Goal: Check status: Verify the current state of an ongoing process or item

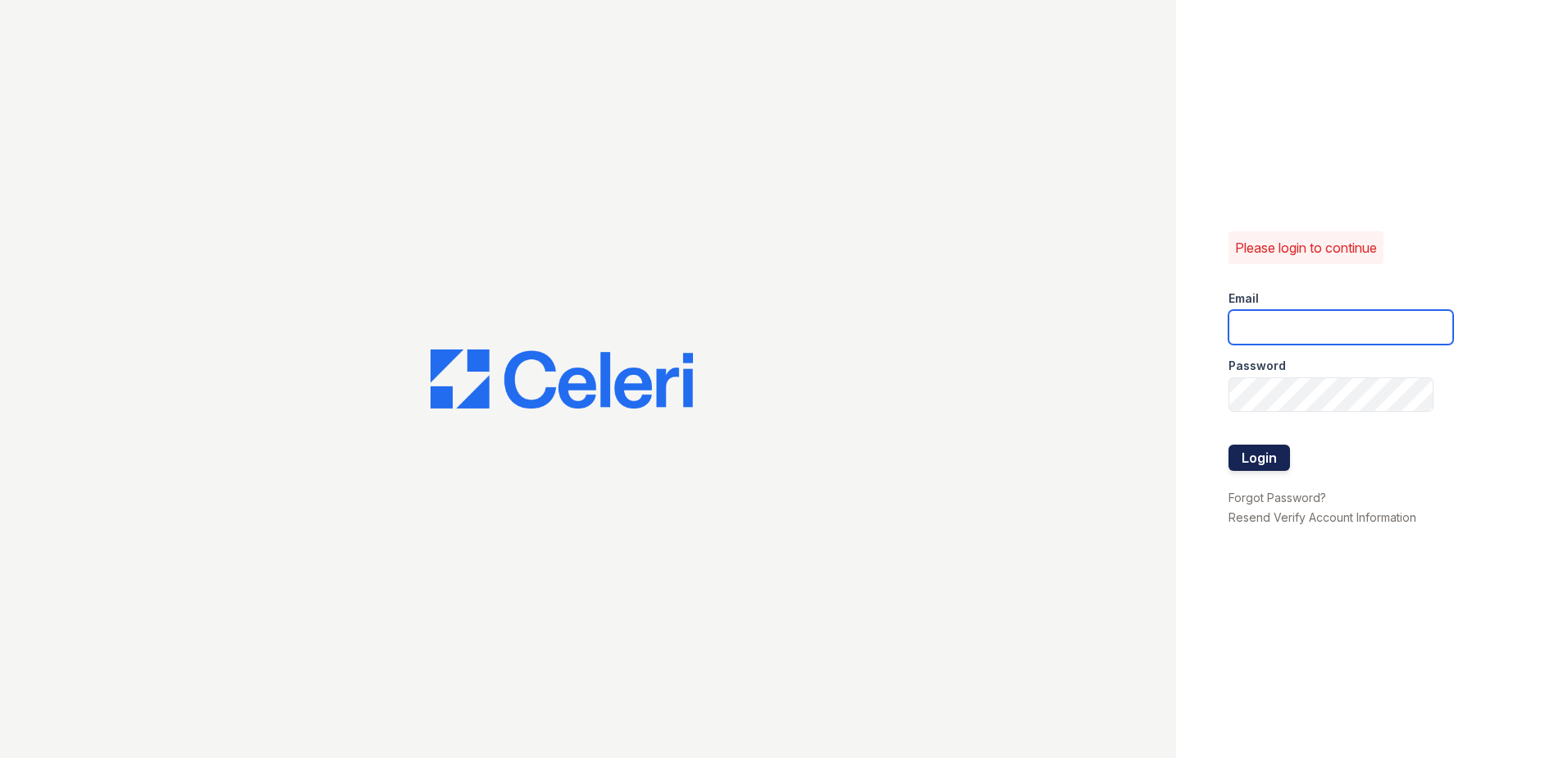
type input "[EMAIL_ADDRESS][DOMAIN_NAME]"
click at [1257, 455] on button "Login" at bounding box center [1259, 457] width 62 height 26
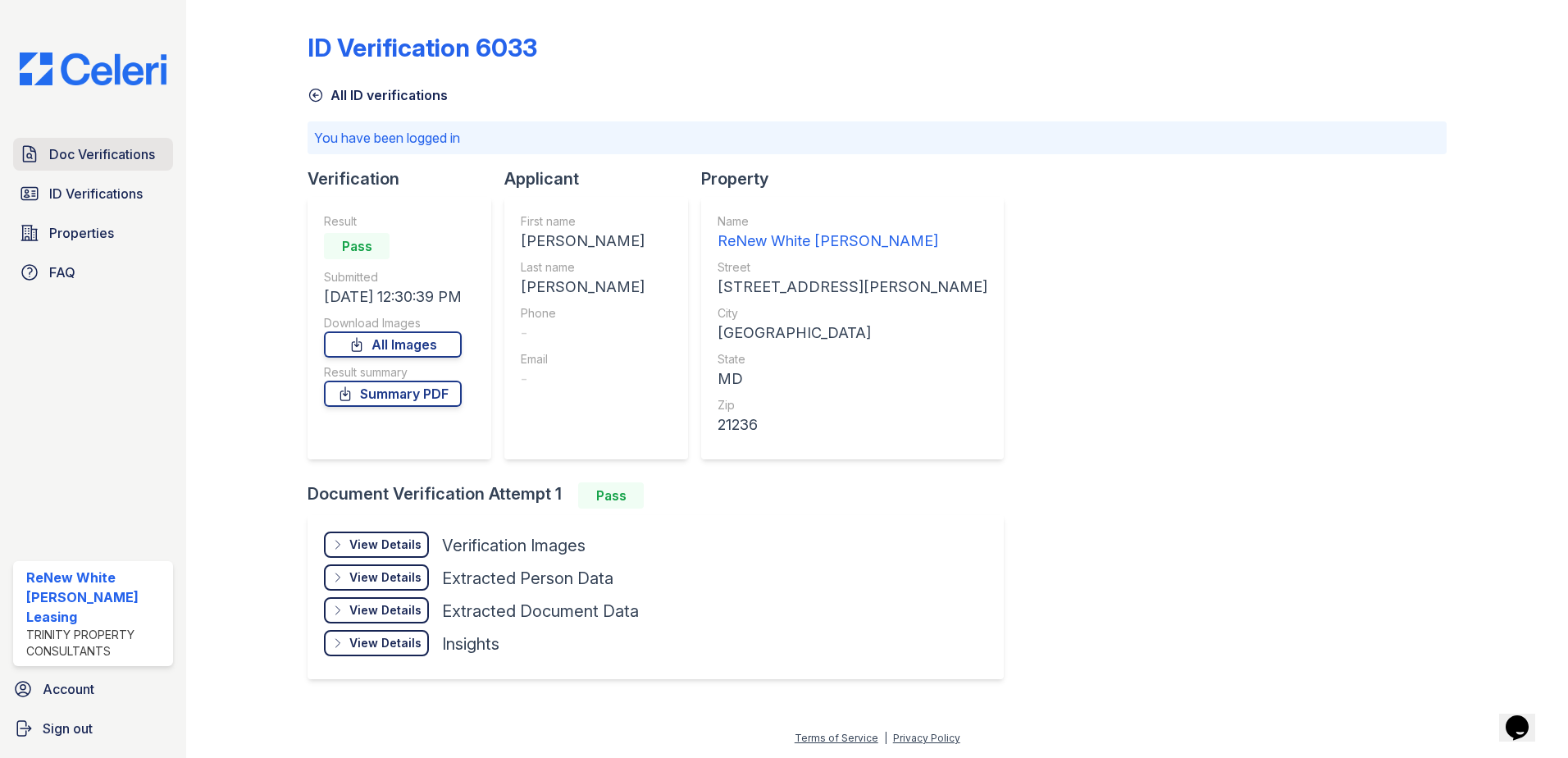
click at [94, 145] on link "Doc Verifications" at bounding box center [93, 154] width 160 height 33
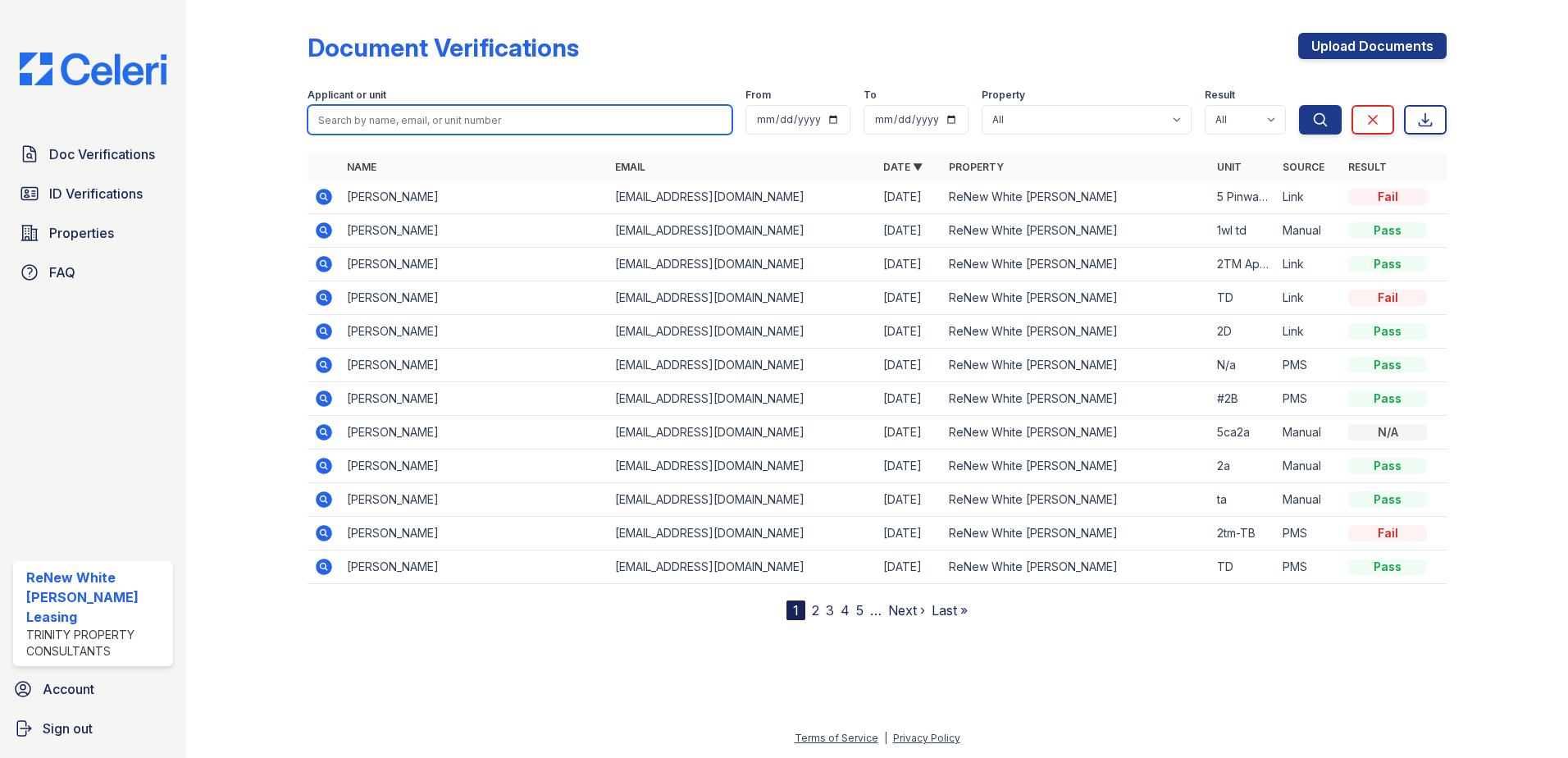
click at [575, 108] on input "search" at bounding box center [520, 119] width 425 height 29
type input "victoria"
click at [1300, 105] on button "Search" at bounding box center [1321, 119] width 43 height 29
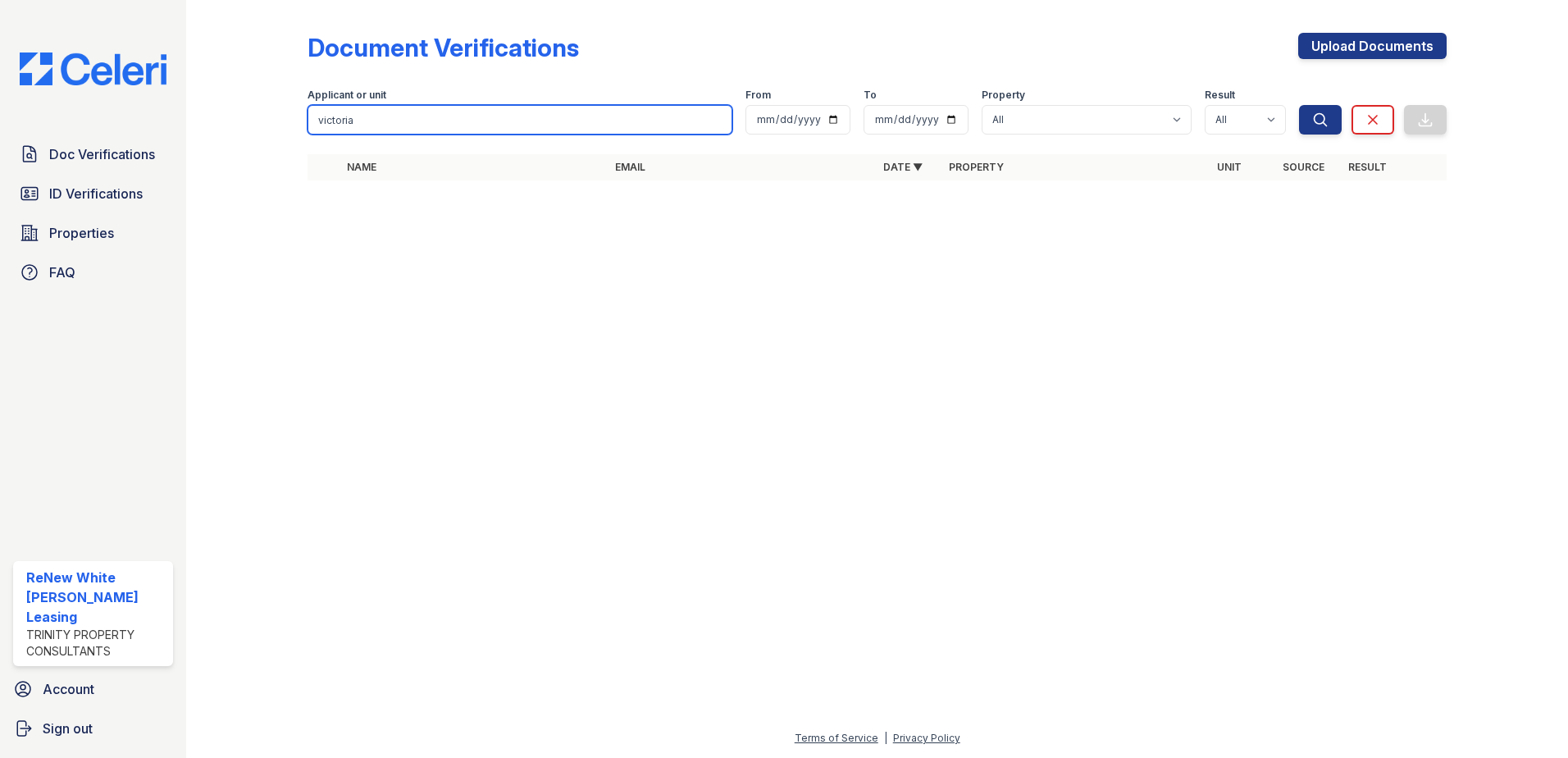
drag, startPoint x: 233, startPoint y: 111, endPoint x: -447, endPoint y: 115, distance: 680.0
click at [0, 115] on html "Doc Verifications ID Verifications Properties FAQ ReNew White Marsh Leasing Tri…" at bounding box center [784, 379] width 1568 height 758
type input "desahwn"
click at [1300, 105] on button "Search" at bounding box center [1321, 119] width 43 height 29
drag, startPoint x: 645, startPoint y: 128, endPoint x: -438, endPoint y: 75, distance: 1084.3
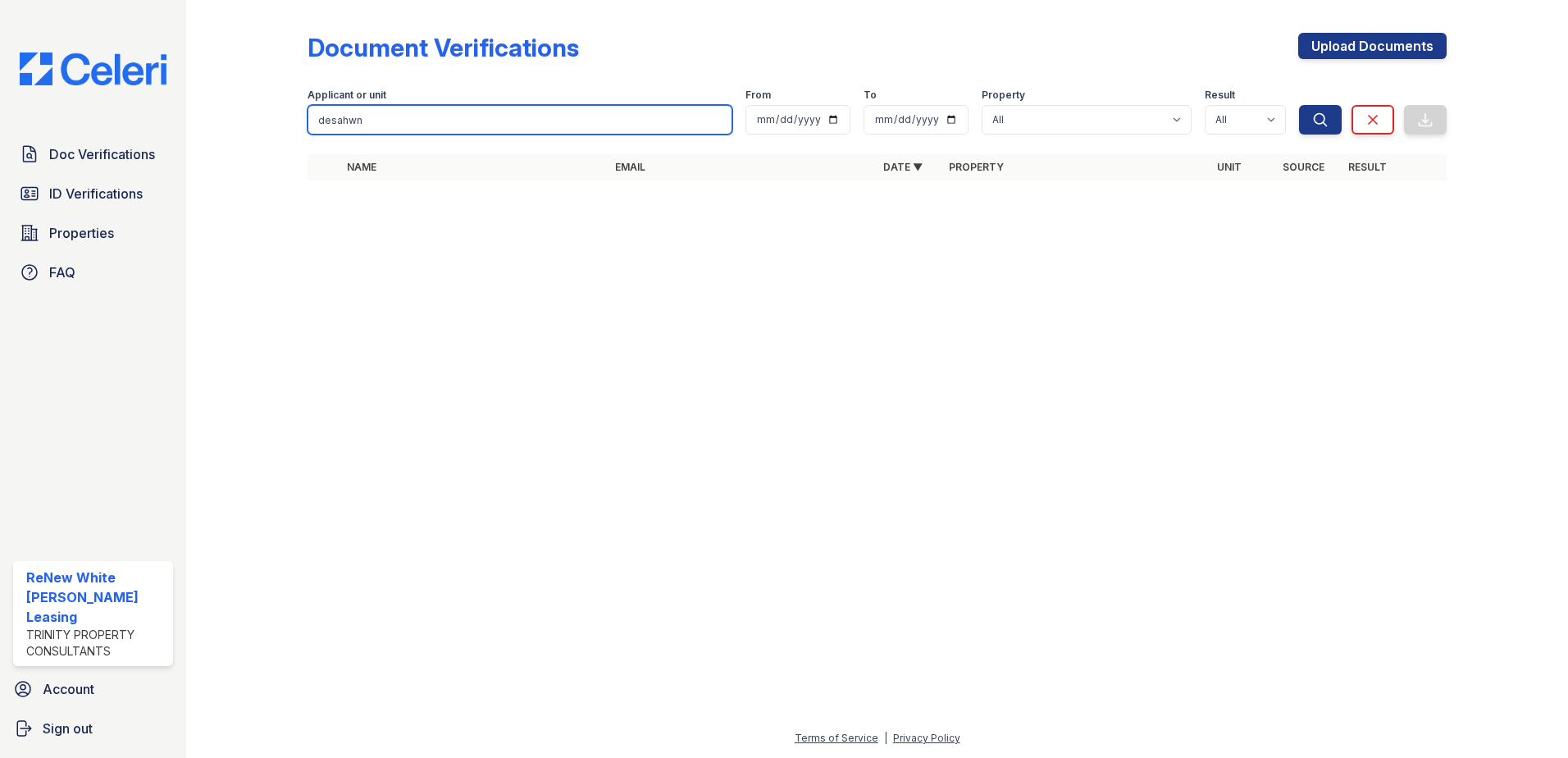
click at [0, 75] on html "Doc Verifications ID Verifications Properties FAQ ReNew White Marsh Leasing Tri…" at bounding box center [784, 379] width 1568 height 758
type input "deshawn"
click at [1300, 105] on button "Search" at bounding box center [1321, 119] width 43 height 29
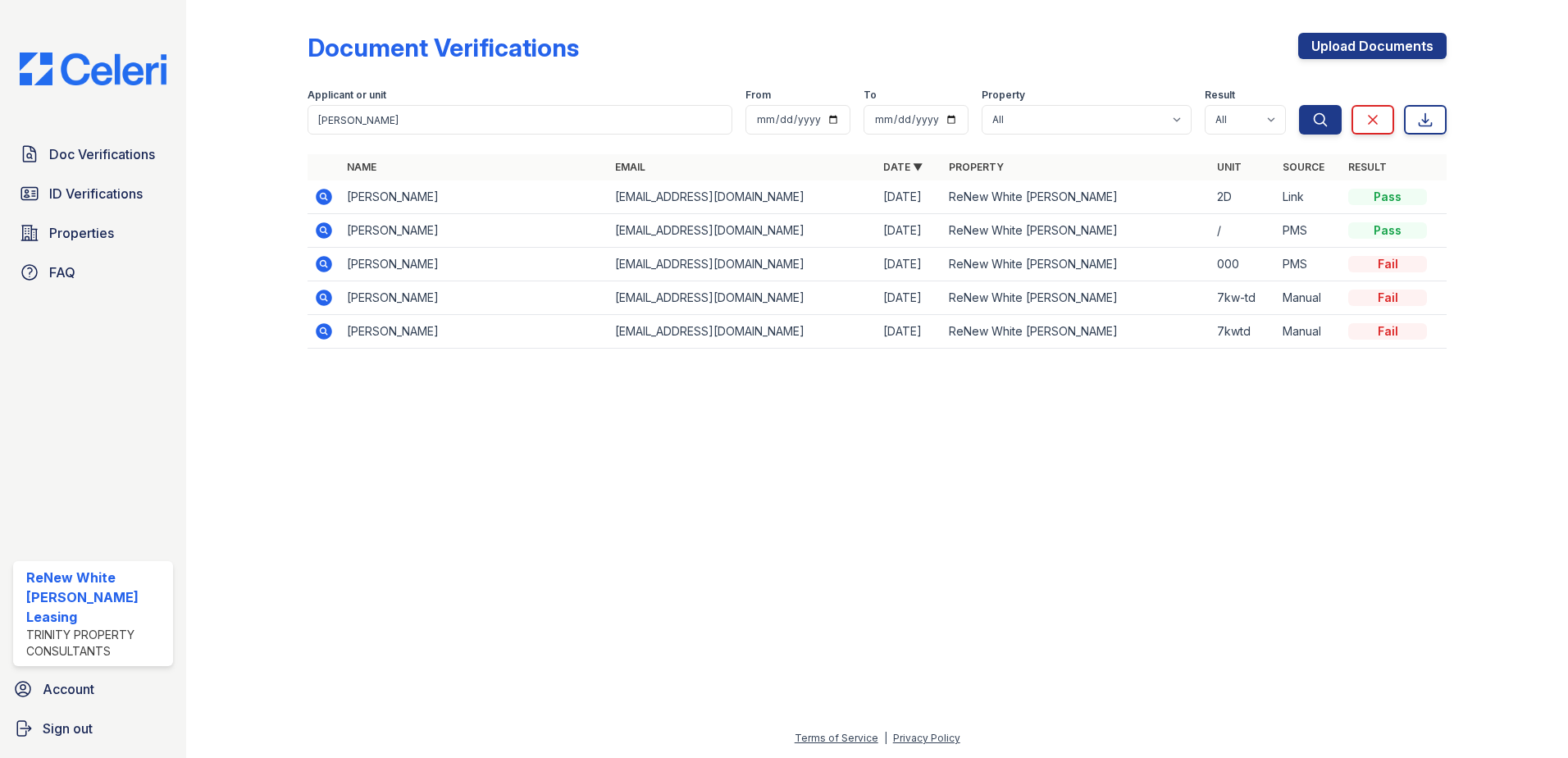
click at [326, 200] on icon at bounding box center [324, 197] width 20 height 20
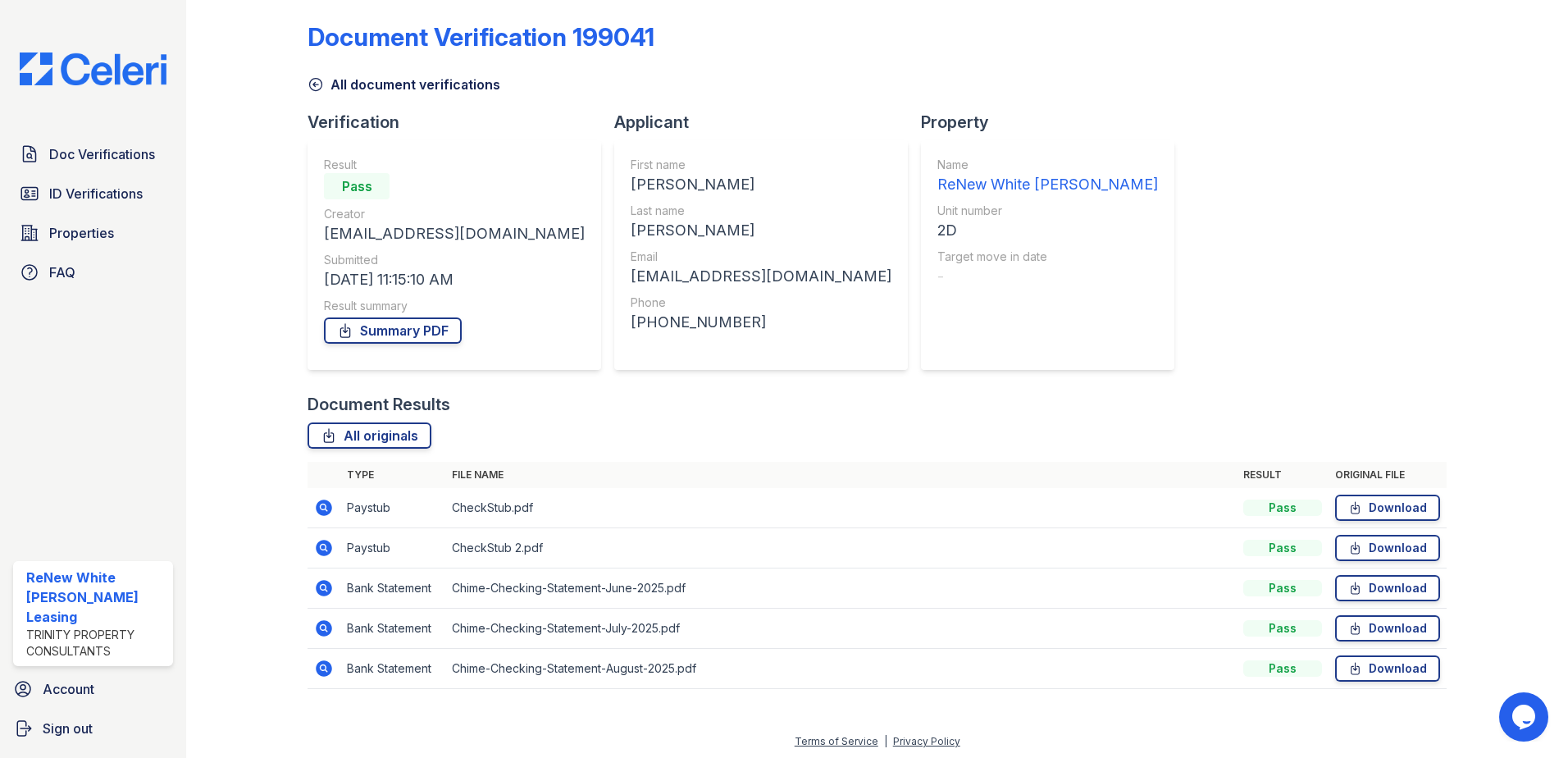
scroll to position [14, 0]
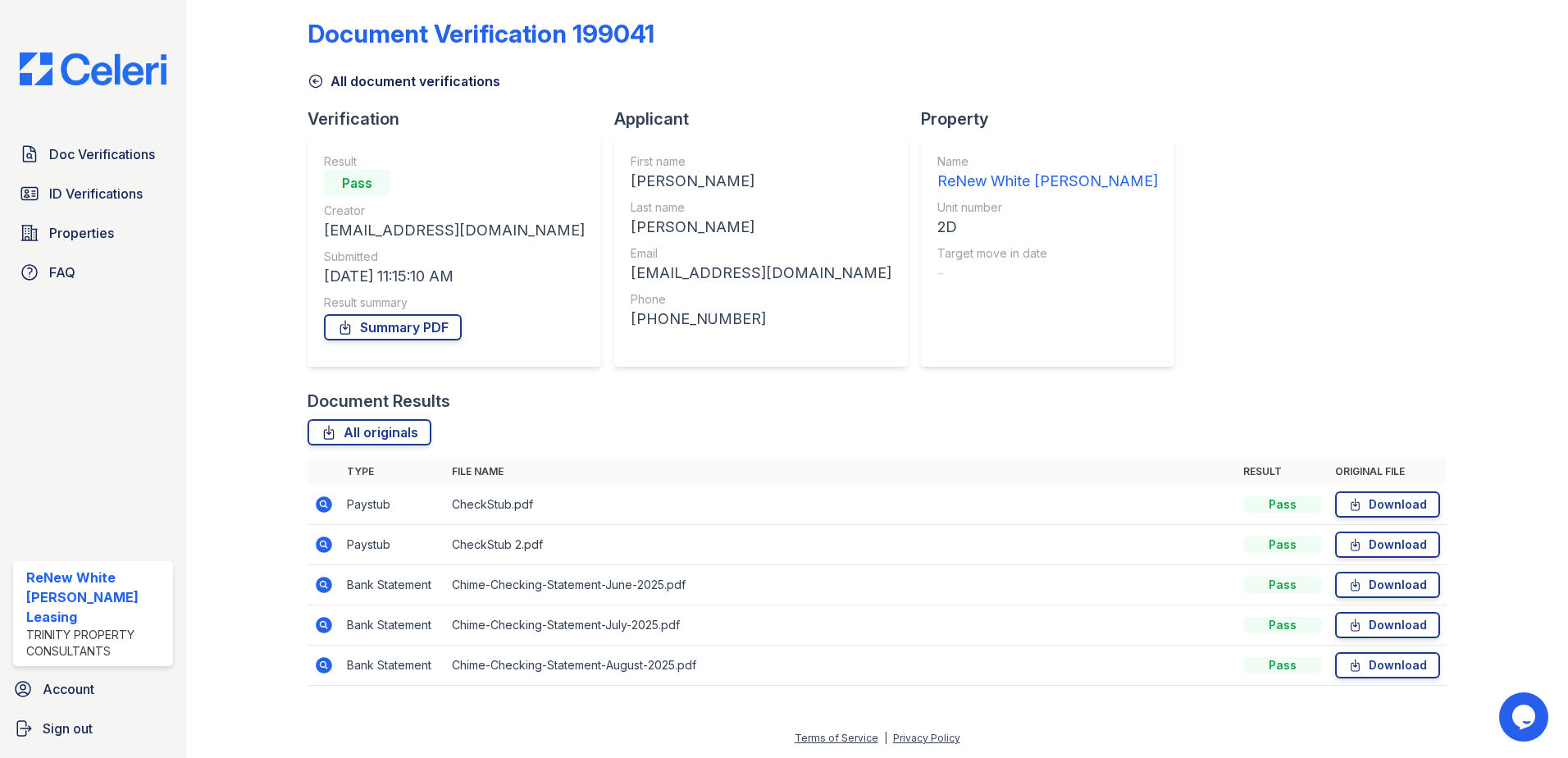
click at [320, 503] on icon at bounding box center [324, 505] width 20 height 20
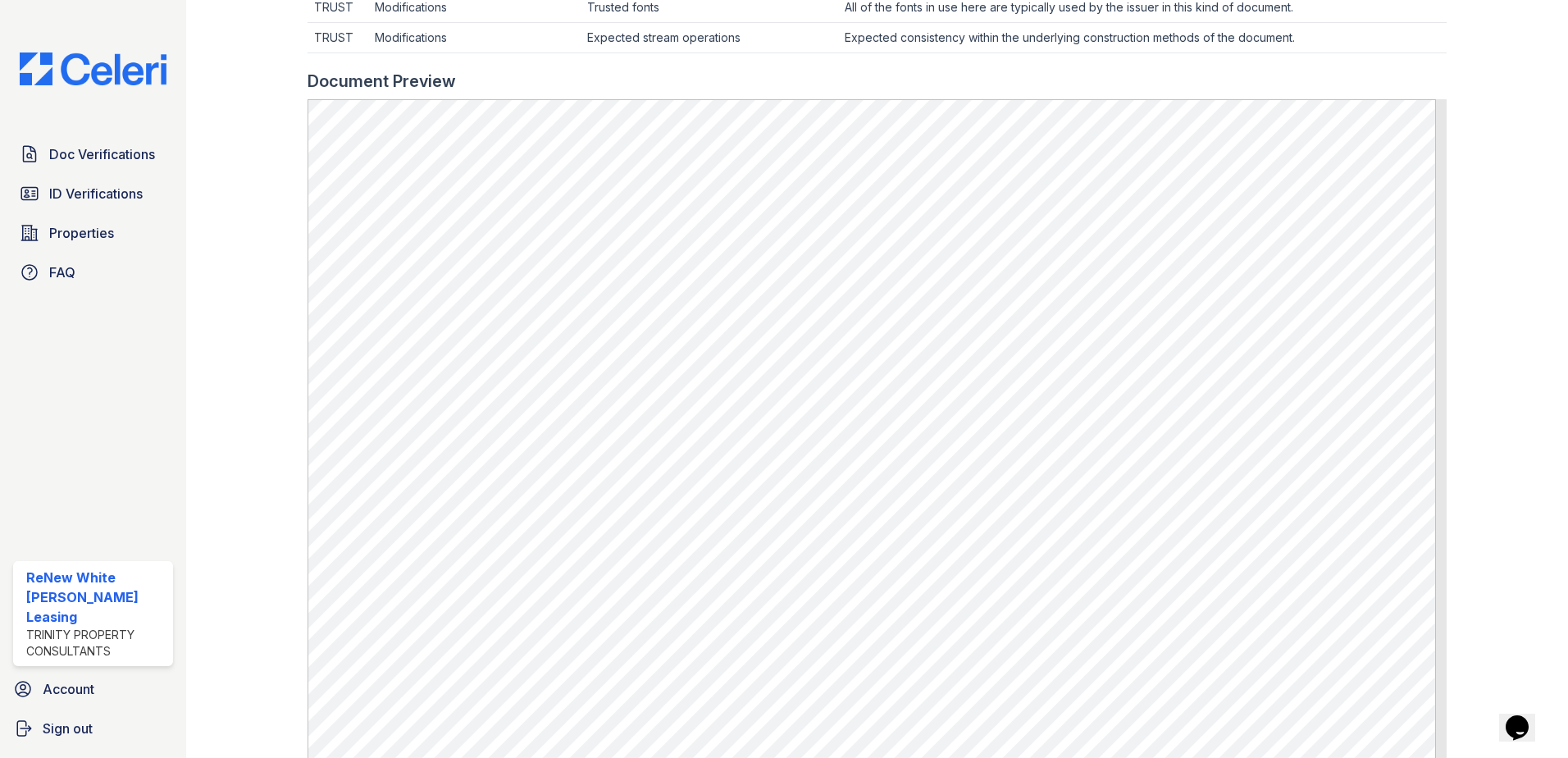
scroll to position [656, 0]
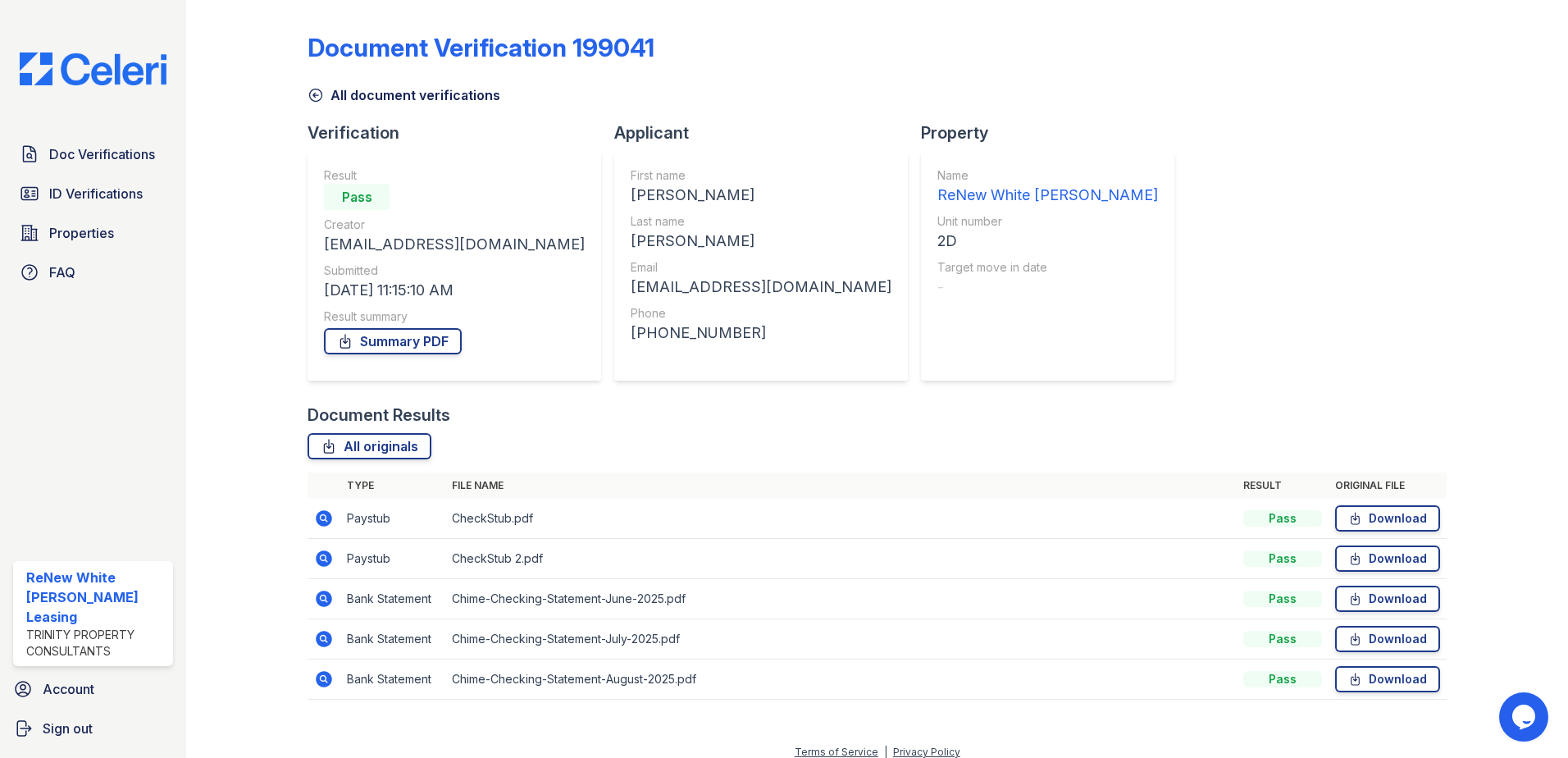
click at [327, 557] on icon at bounding box center [324, 558] width 16 height 16
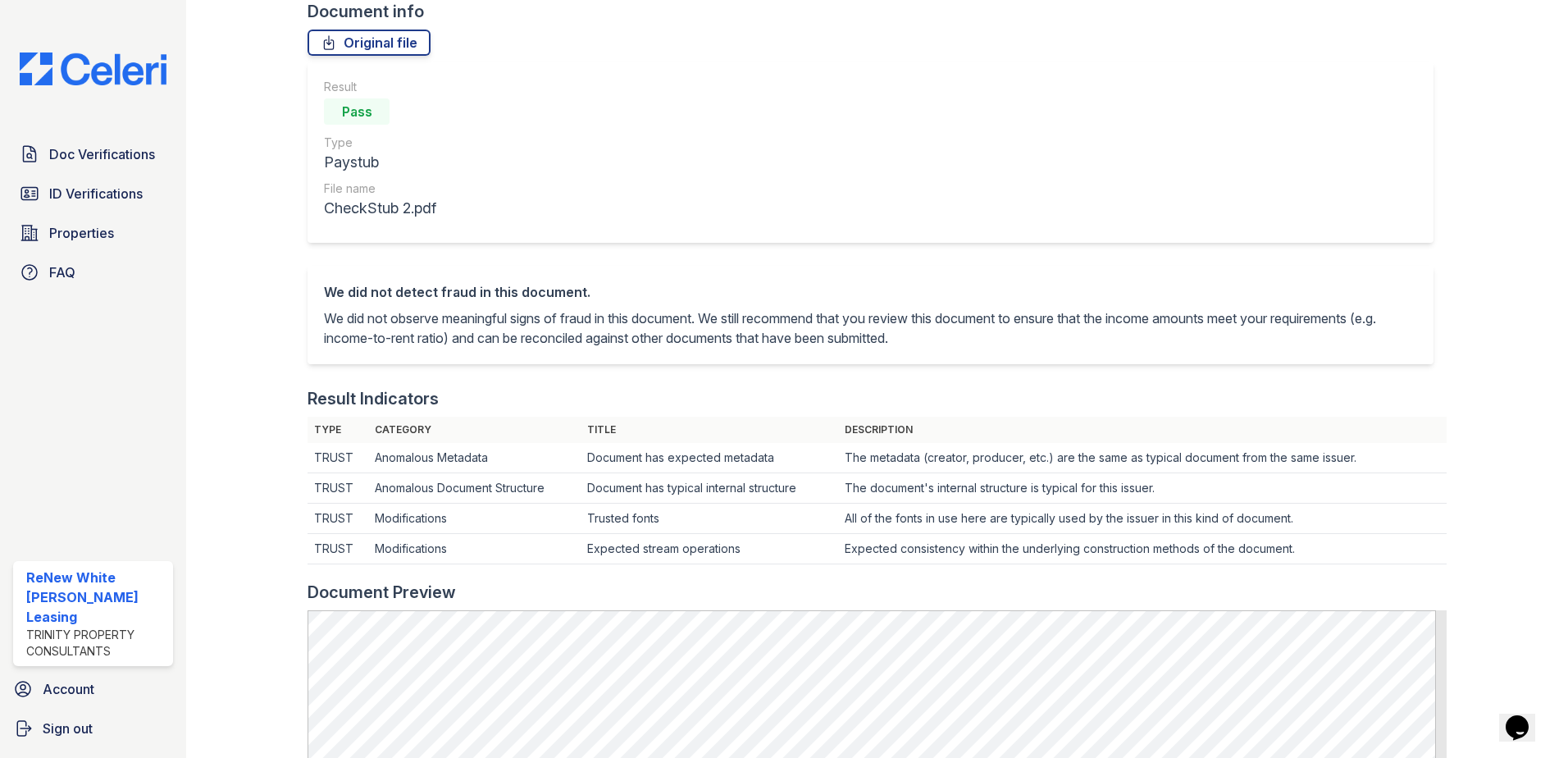
scroll to position [82, 0]
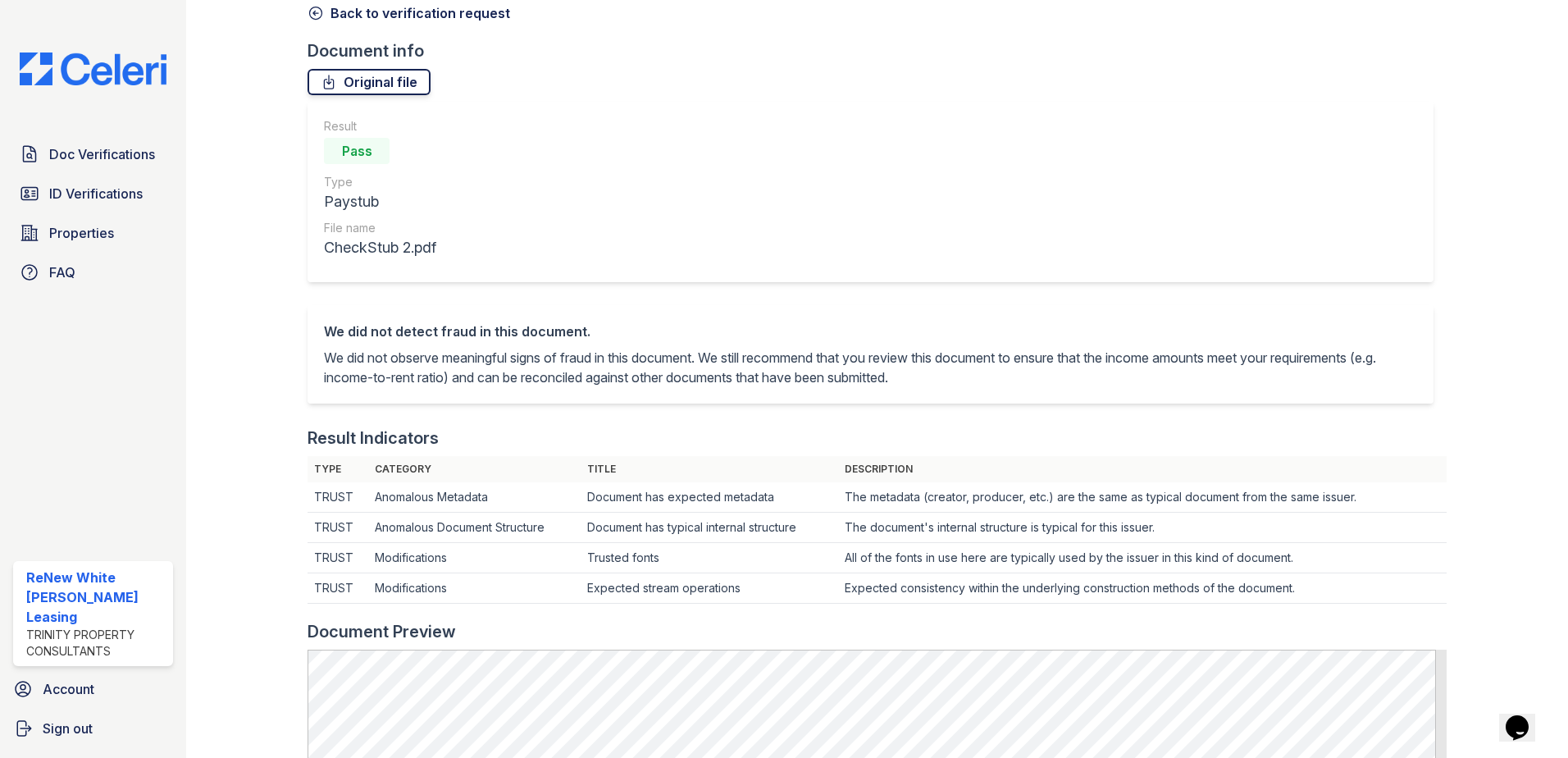
click at [377, 86] on link "Original file" at bounding box center [369, 81] width 123 height 26
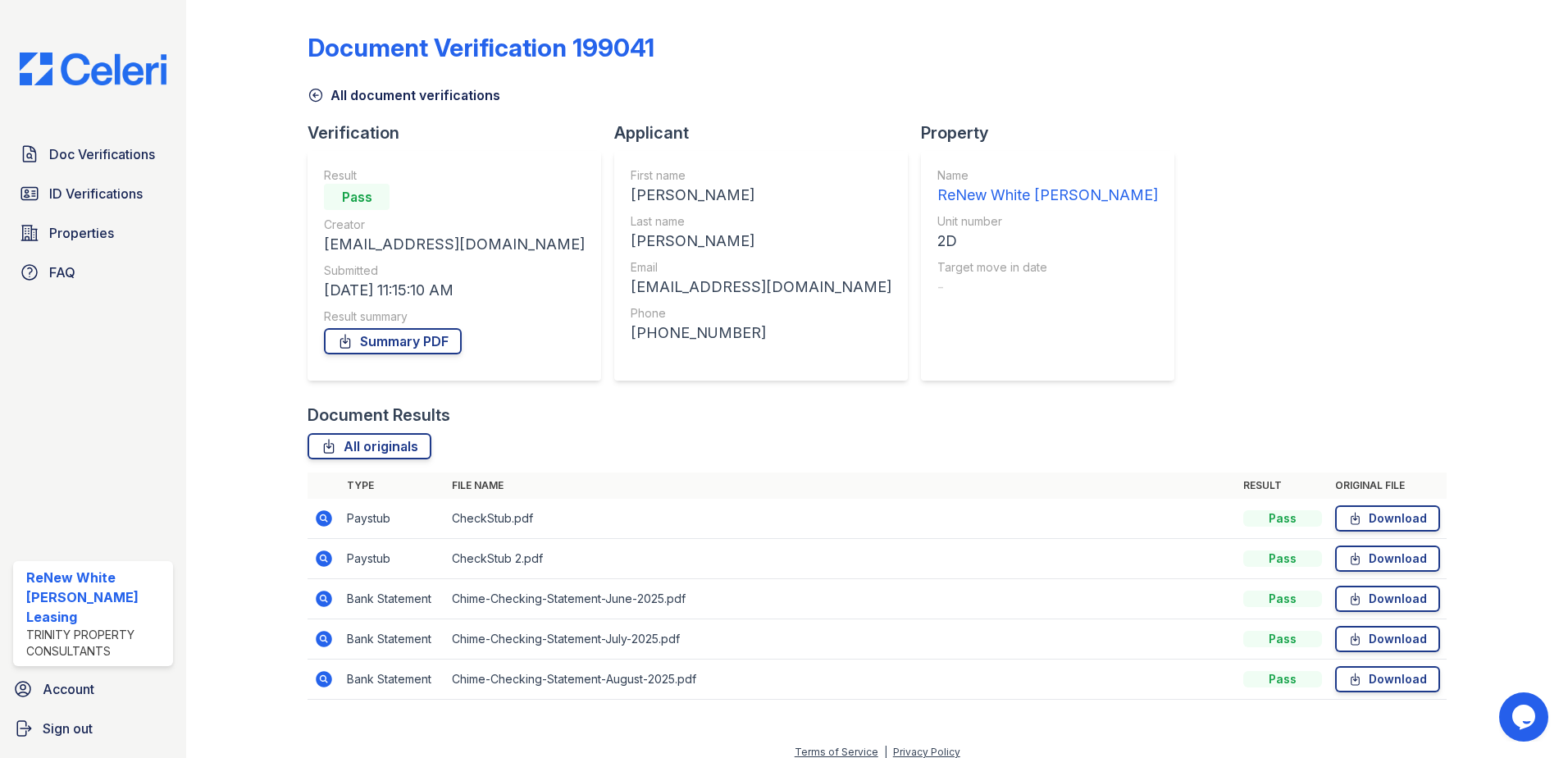
click at [324, 520] on icon at bounding box center [324, 519] width 20 height 20
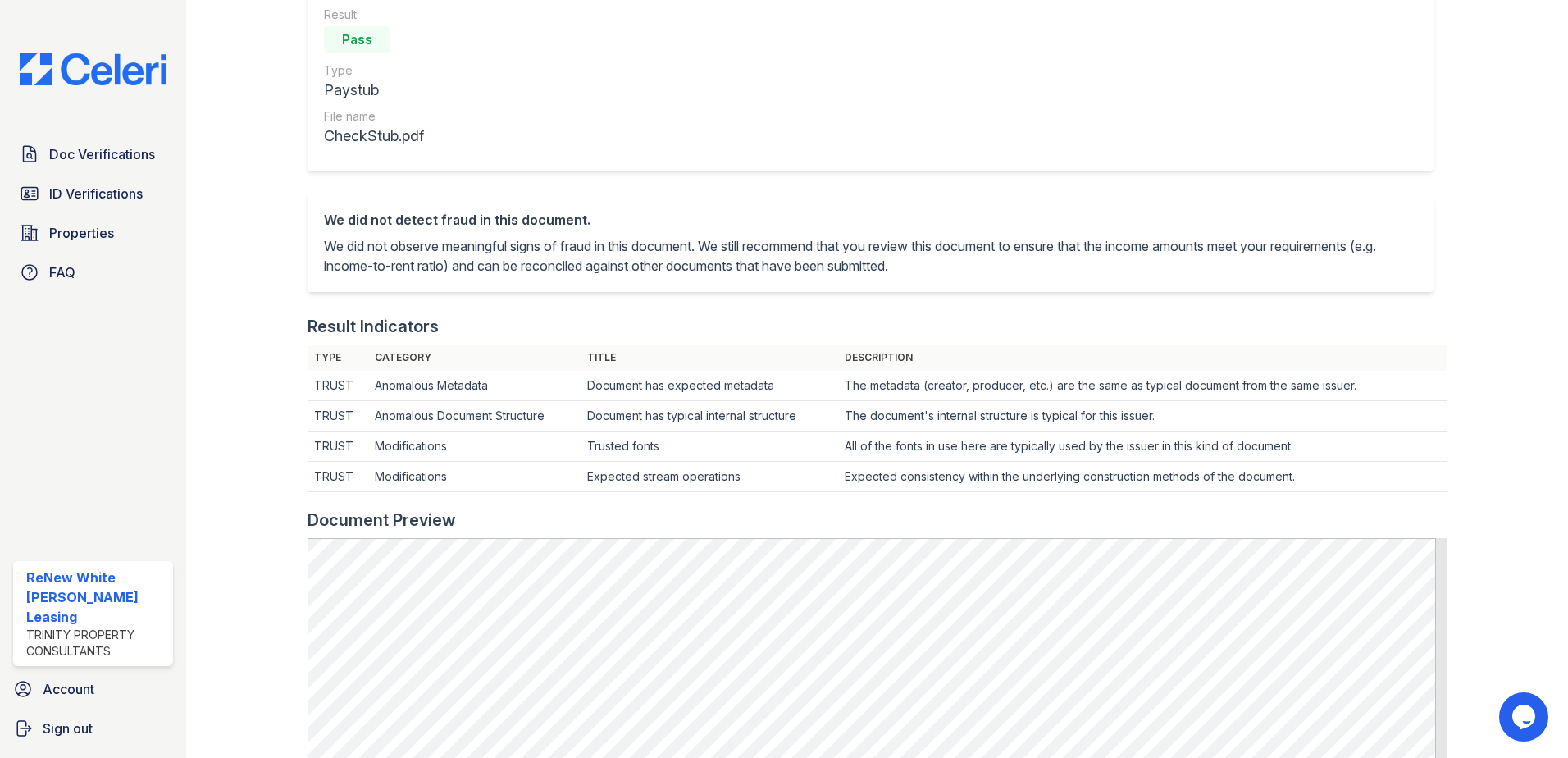
scroll to position [164, 0]
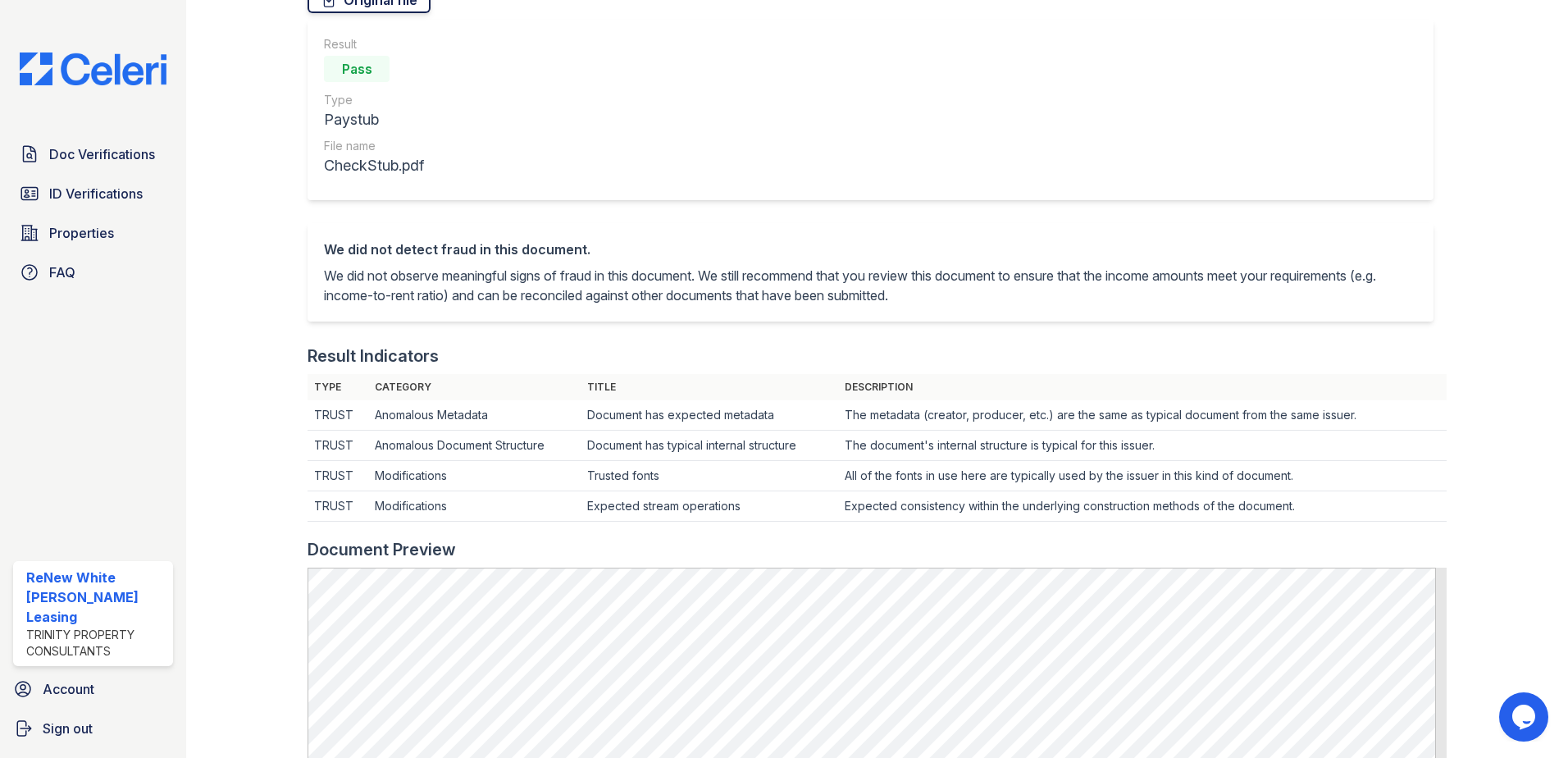
click at [374, 4] on link "Original file" at bounding box center [369, -1] width 123 height 26
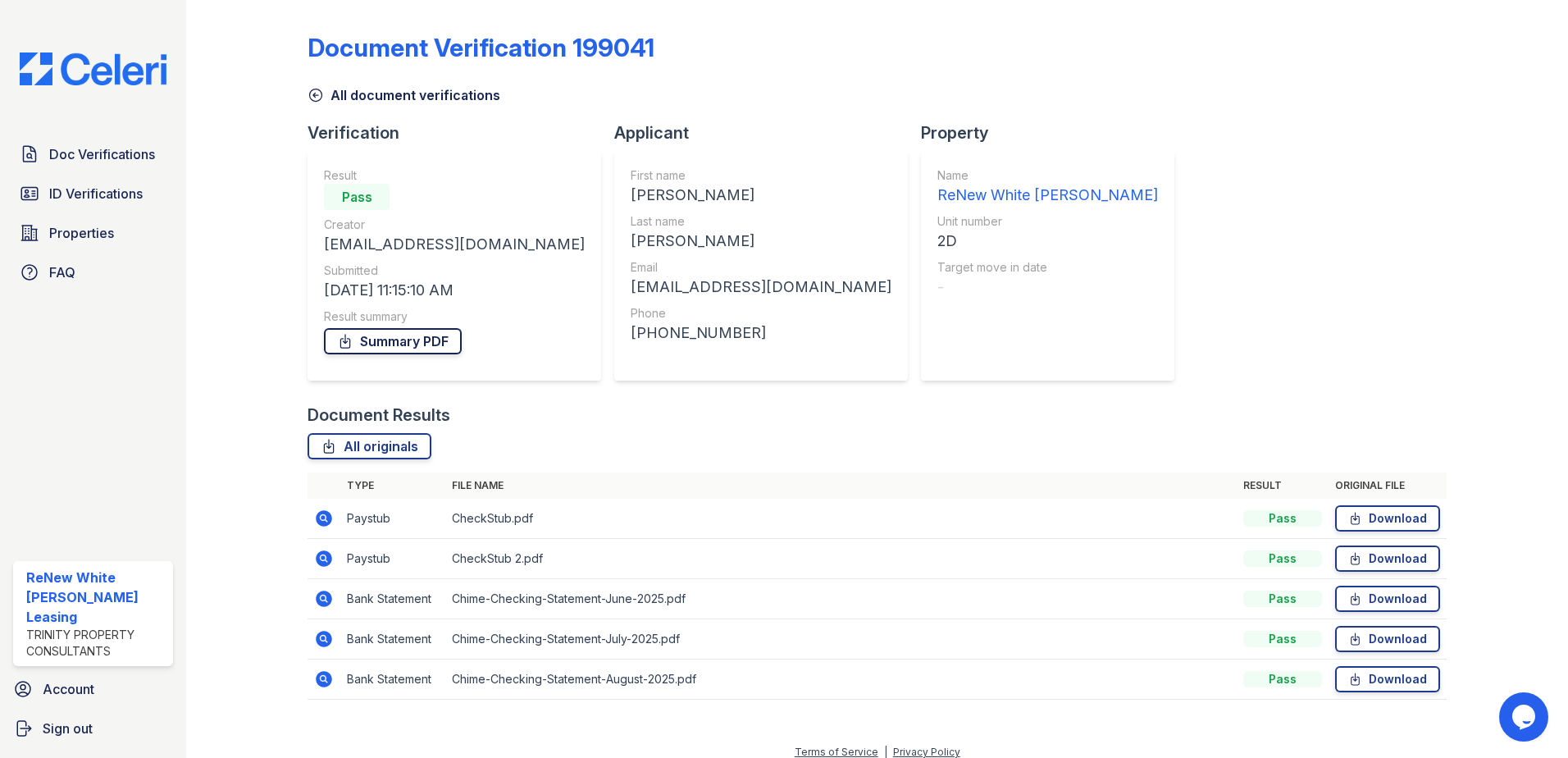
click at [411, 338] on link "Summary PDF" at bounding box center [392, 341] width 138 height 26
